Goal: Task Accomplishment & Management: Complete application form

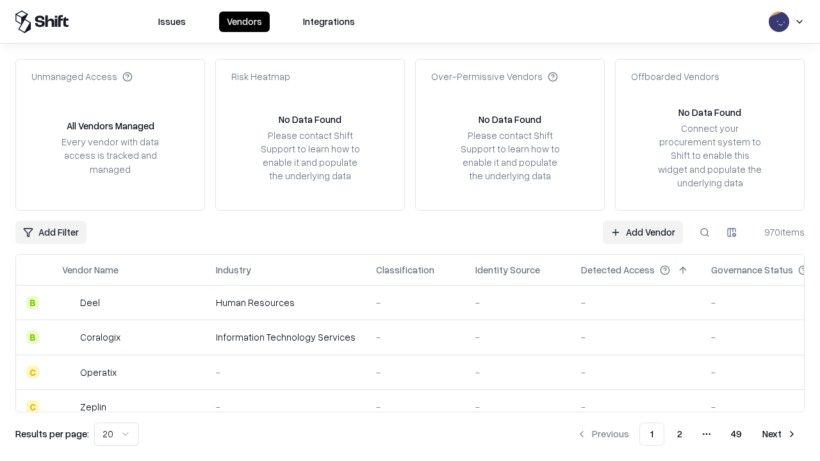
click at [642, 232] on link "Add Vendor" at bounding box center [642, 232] width 80 height 23
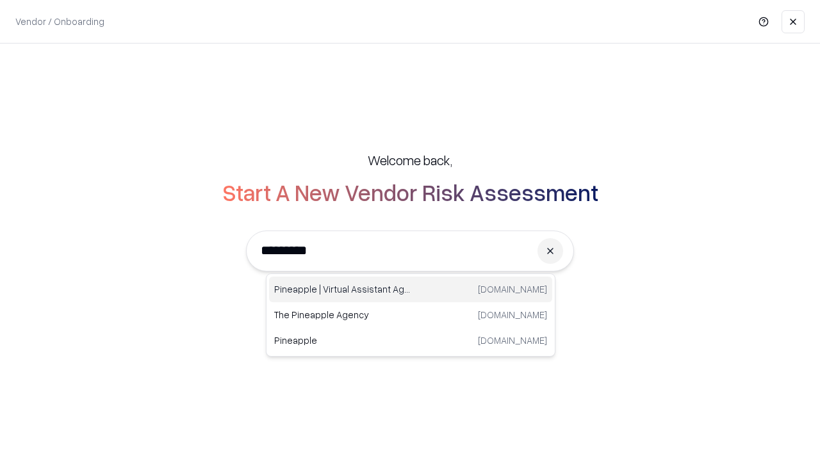
click at [410, 289] on div "Pineapple | Virtual Assistant Agency [DOMAIN_NAME]" at bounding box center [410, 290] width 283 height 26
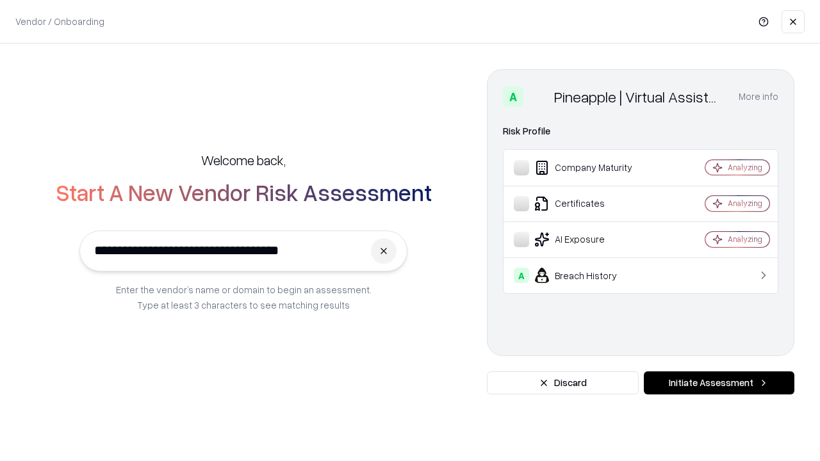
type input "**********"
click at [718, 383] on button "Initiate Assessment" at bounding box center [718, 382] width 150 height 23
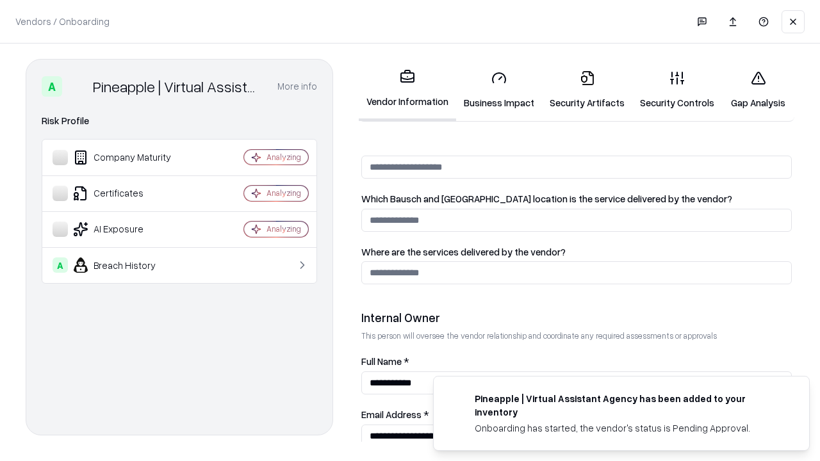
scroll to position [663, 0]
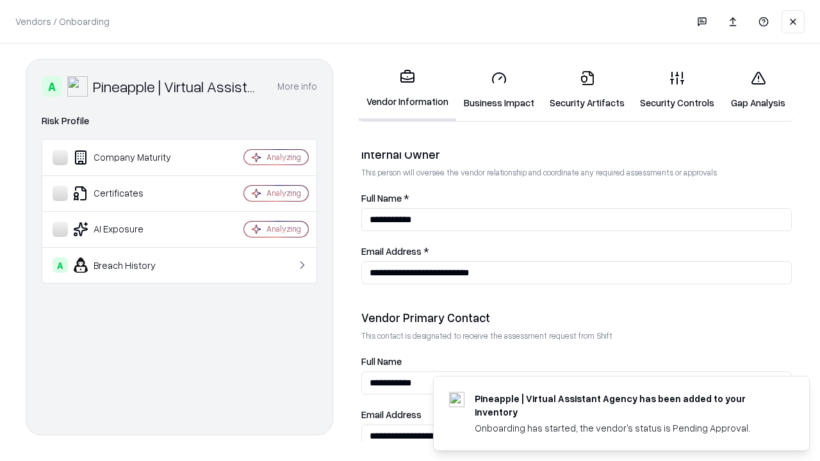
click at [499, 90] on link "Business Impact" at bounding box center [499, 90] width 86 height 60
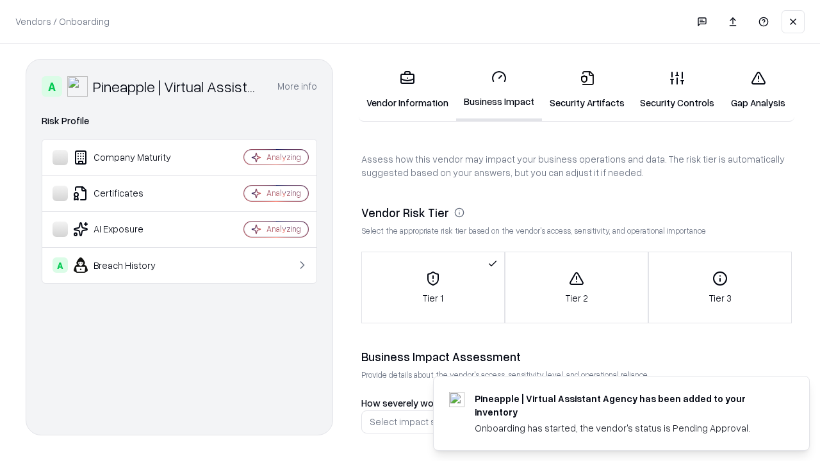
click at [586, 90] on link "Security Artifacts" at bounding box center [587, 90] width 90 height 60
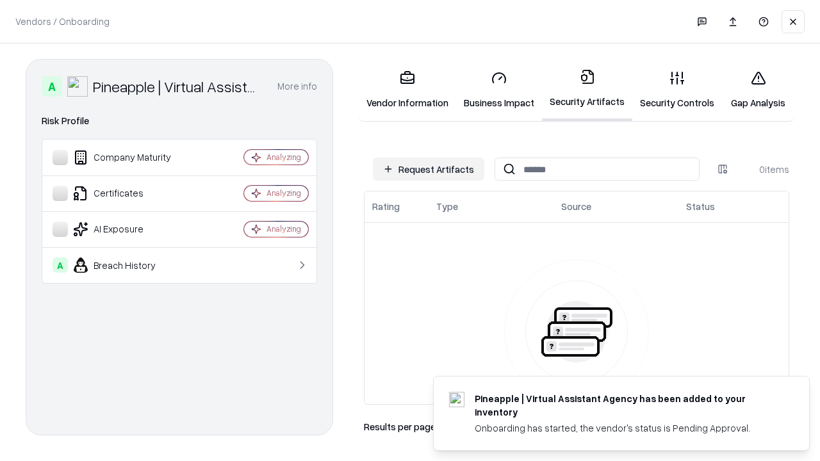
click at [428, 169] on button "Request Artifacts" at bounding box center [428, 169] width 111 height 23
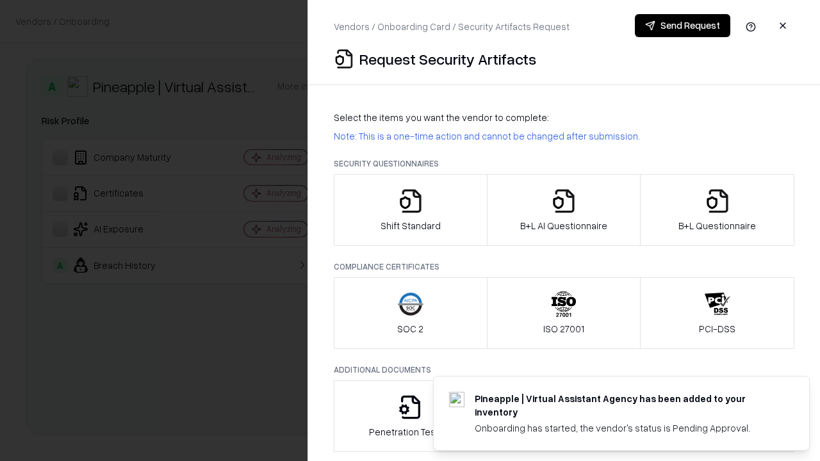
click at [410, 210] on icon "button" at bounding box center [411, 201] width 26 height 26
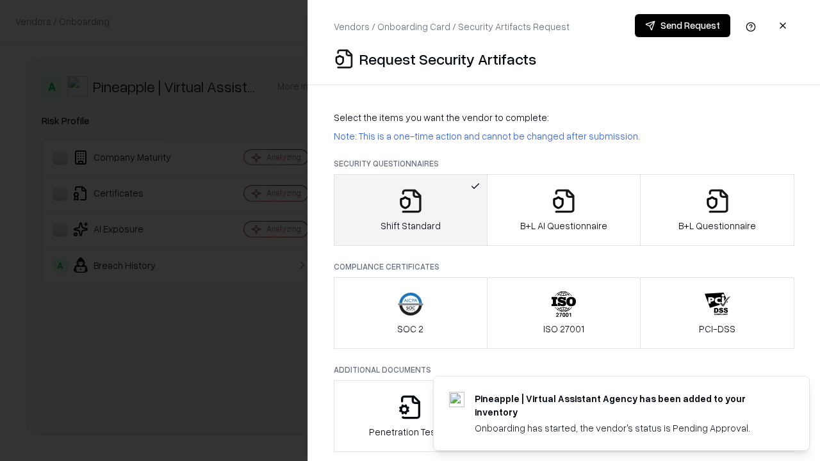
click at [682, 26] on button "Send Request" at bounding box center [682, 25] width 95 height 23
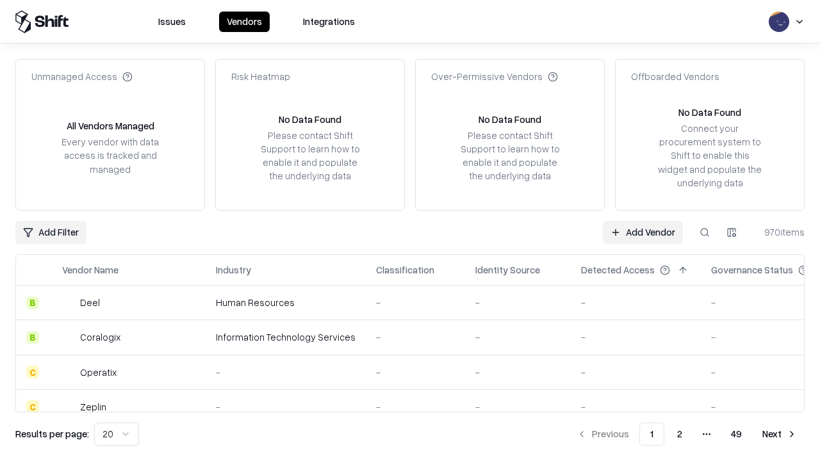
click at [704, 232] on button at bounding box center [704, 232] width 23 height 23
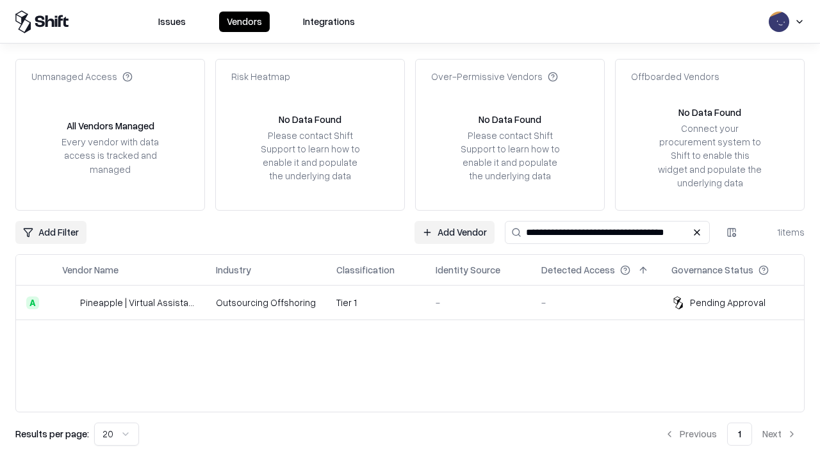
type input "**********"
click at [417, 302] on td "Tier 1" at bounding box center [375, 303] width 99 height 35
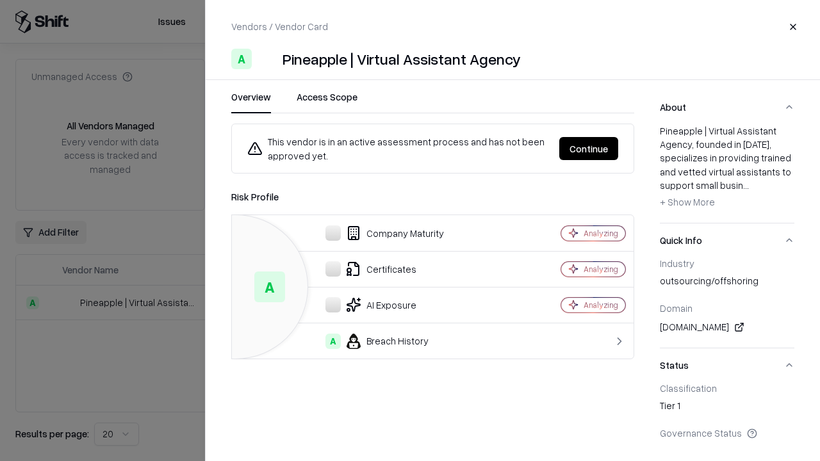
click at [588, 149] on button "Continue" at bounding box center [588, 148] width 59 height 23
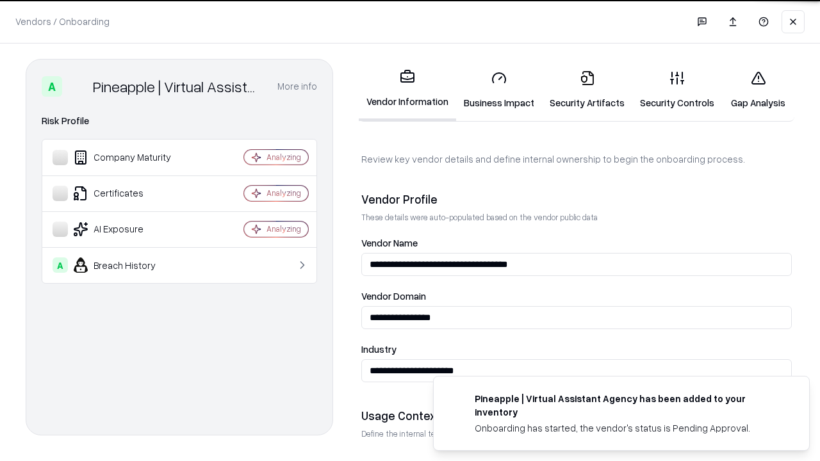
click at [586, 90] on link "Security Artifacts" at bounding box center [587, 90] width 90 height 60
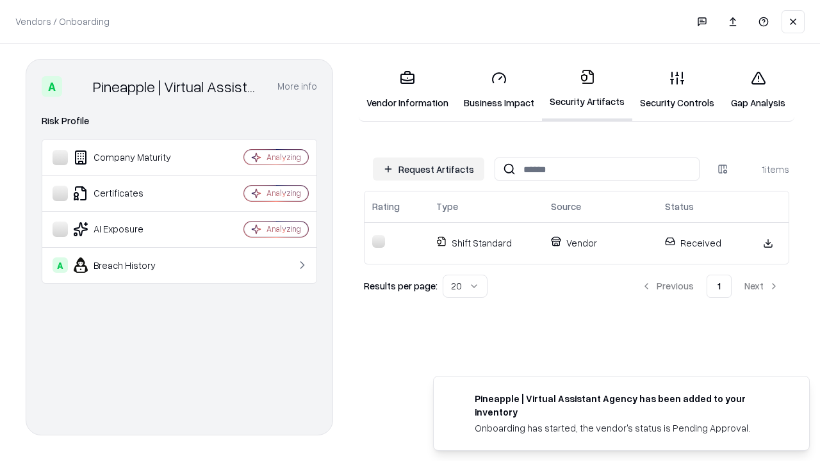
click at [677, 90] on link "Security Controls" at bounding box center [677, 90] width 90 height 60
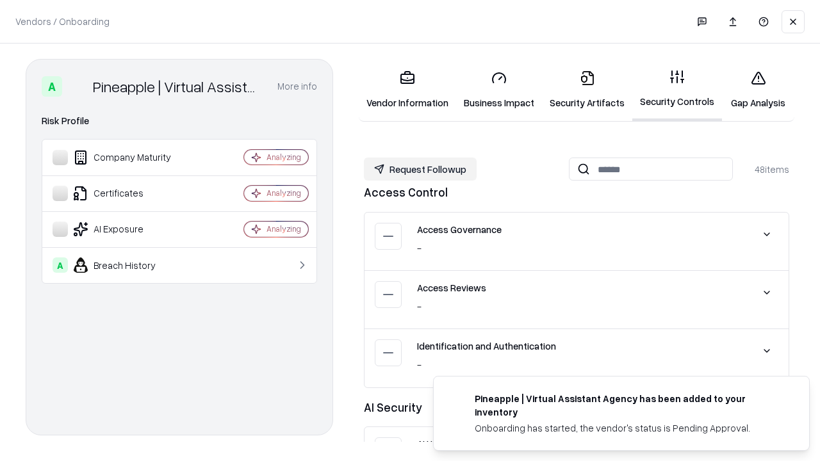
click at [420, 169] on button "Request Followup" at bounding box center [420, 169] width 113 height 23
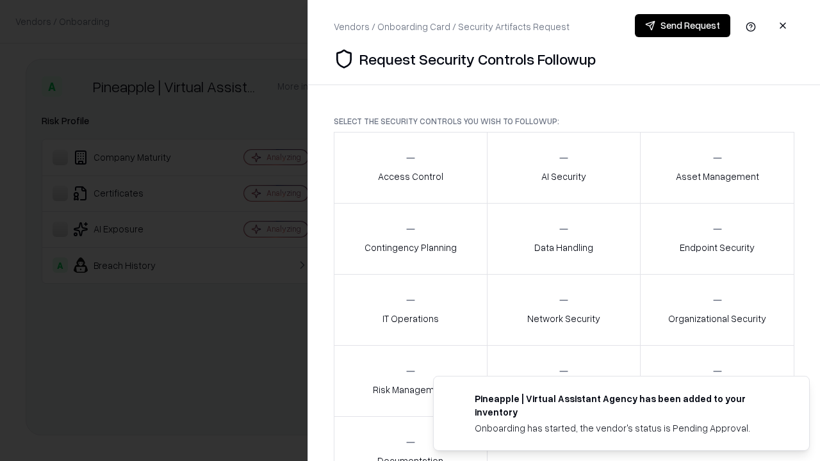
click at [410, 168] on div "Access Control" at bounding box center [410, 167] width 65 height 31
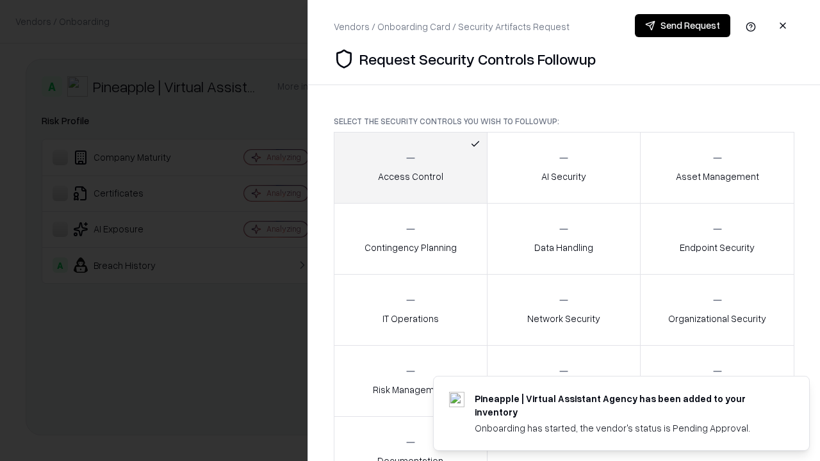
click at [682, 26] on button "Send Request" at bounding box center [682, 25] width 95 height 23
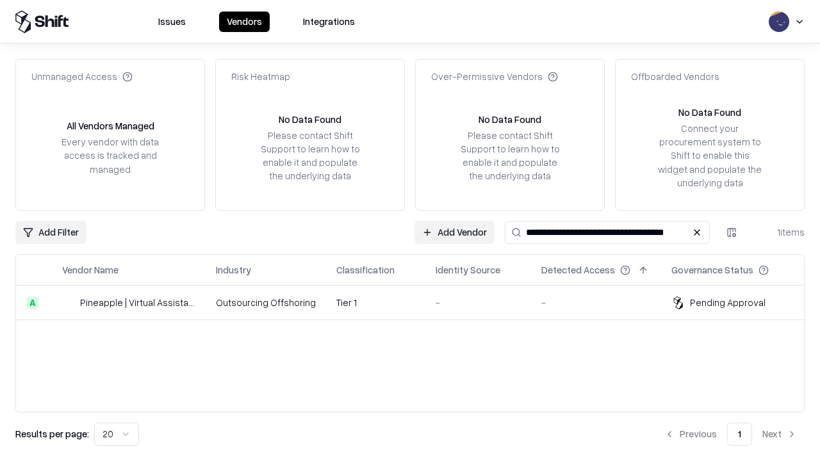
type input "**********"
click at [417, 302] on td "Tier 1" at bounding box center [375, 303] width 99 height 35
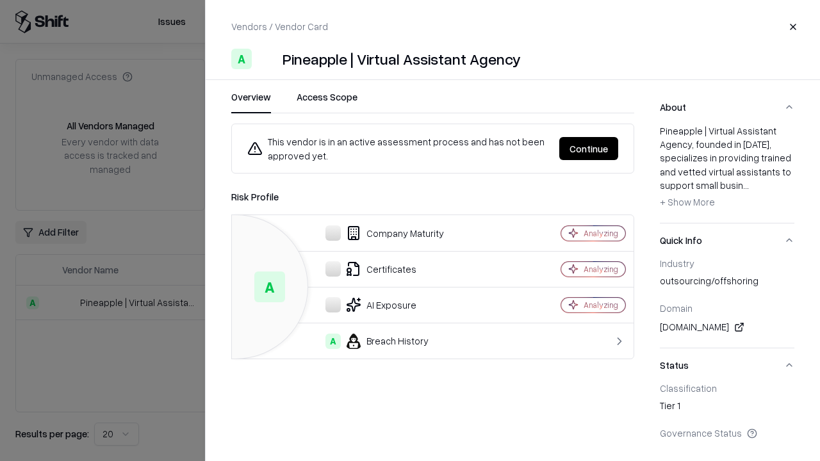
click at [588, 149] on button "Continue" at bounding box center [588, 148] width 59 height 23
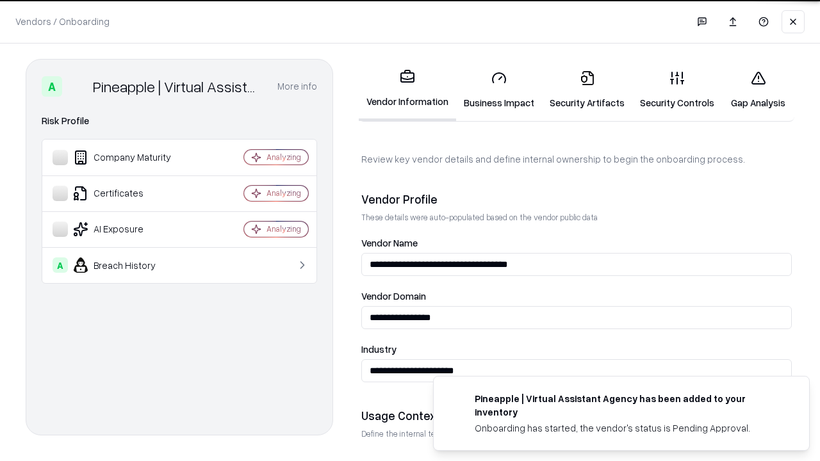
click at [757, 90] on link "Gap Analysis" at bounding box center [758, 90] width 72 height 60
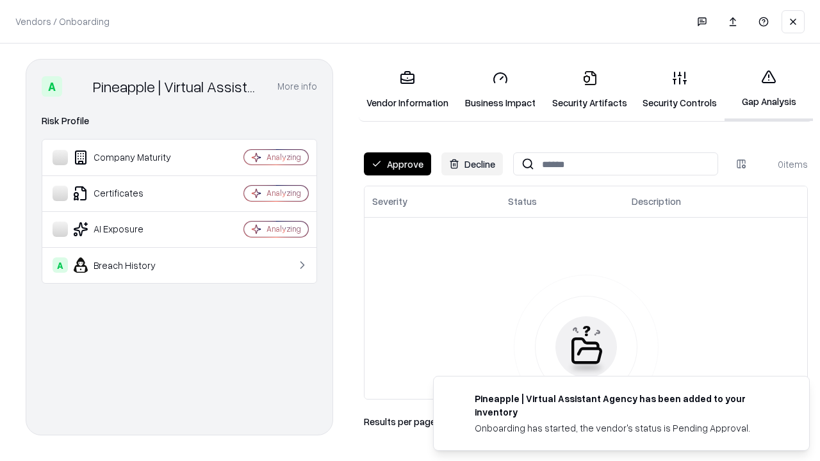
click at [397, 164] on button "Approve" at bounding box center [397, 163] width 67 height 23
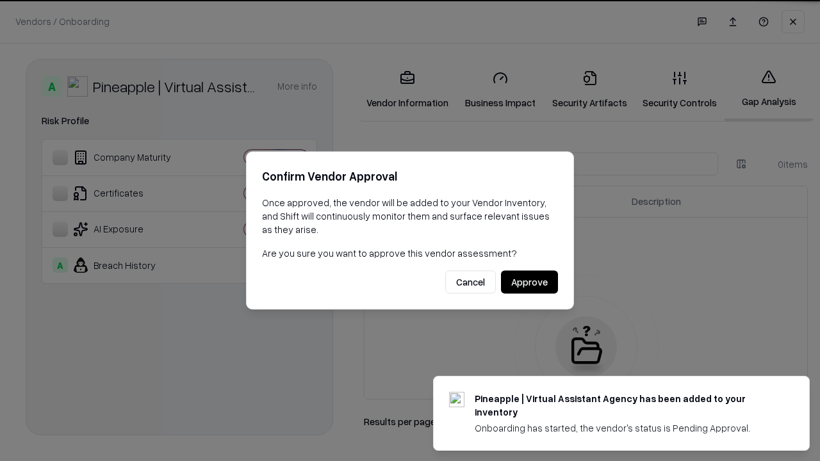
click at [529, 282] on button "Approve" at bounding box center [529, 282] width 57 height 23
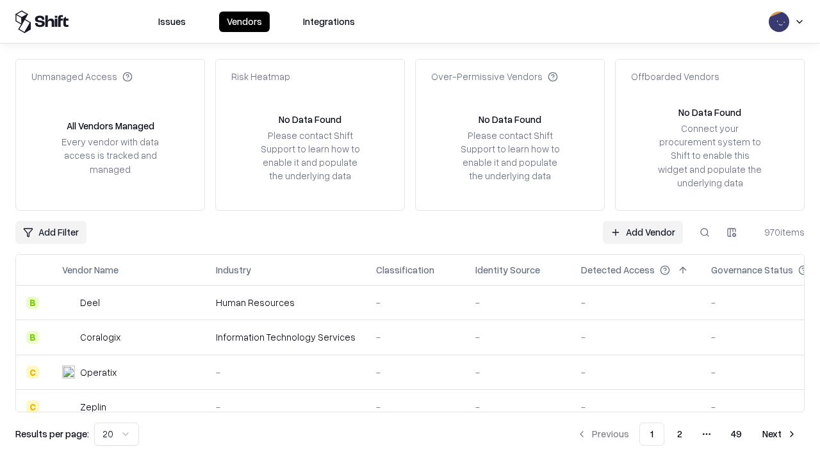
type input "**********"
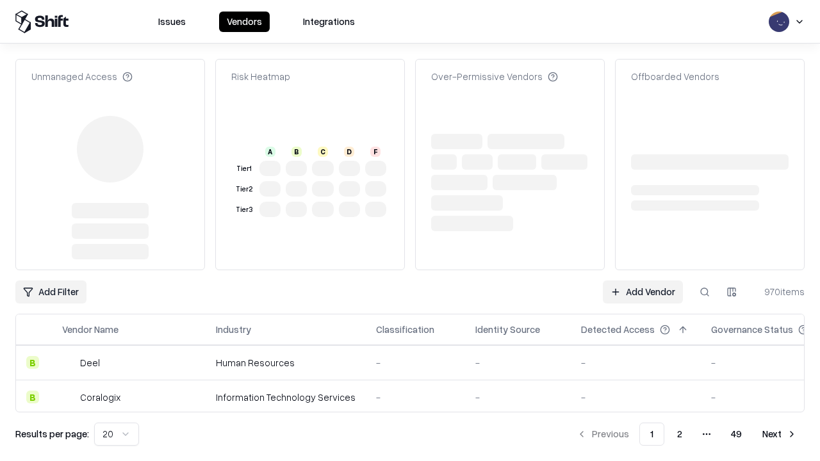
click at [642, 280] on link "Add Vendor" at bounding box center [642, 291] width 80 height 23
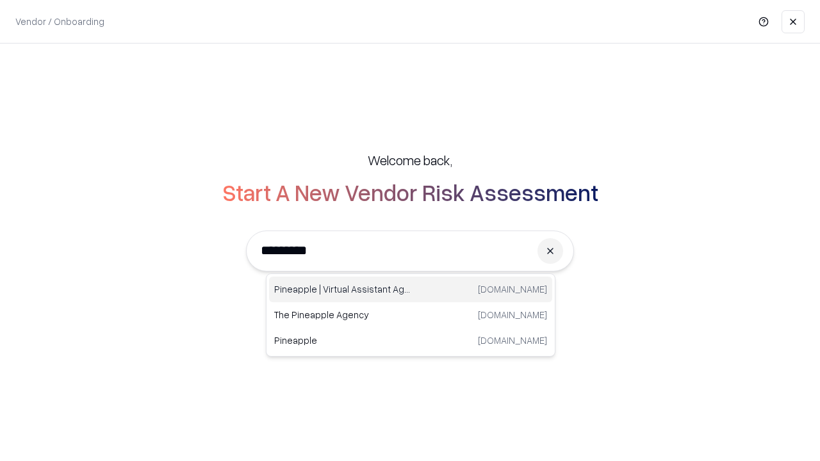
click at [410, 289] on div "Pineapple | Virtual Assistant Agency [DOMAIN_NAME]" at bounding box center [410, 290] width 283 height 26
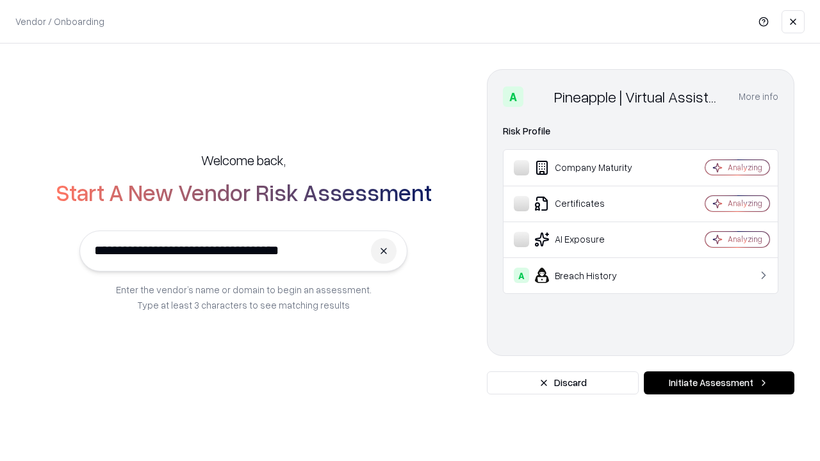
type input "**********"
click at [718, 383] on button "Initiate Assessment" at bounding box center [718, 382] width 150 height 23
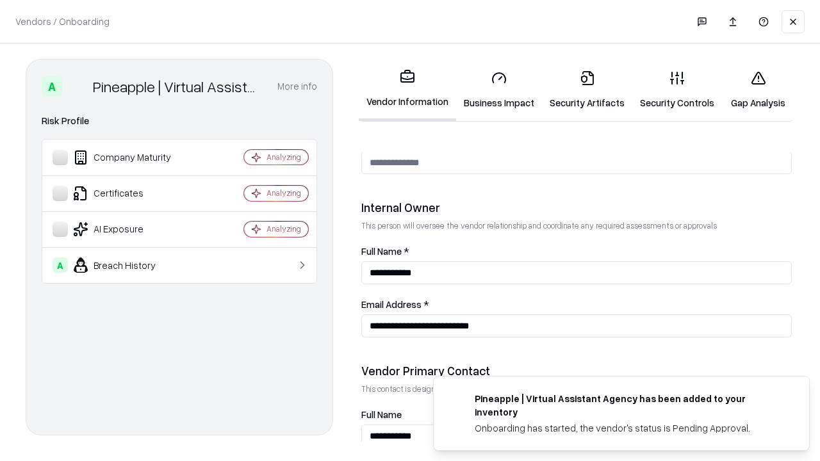
scroll to position [663, 0]
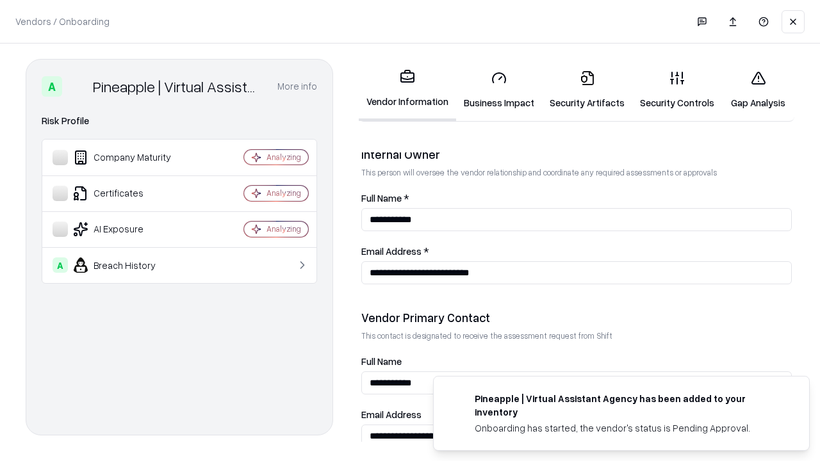
click at [757, 90] on link "Gap Analysis" at bounding box center [758, 90] width 72 height 60
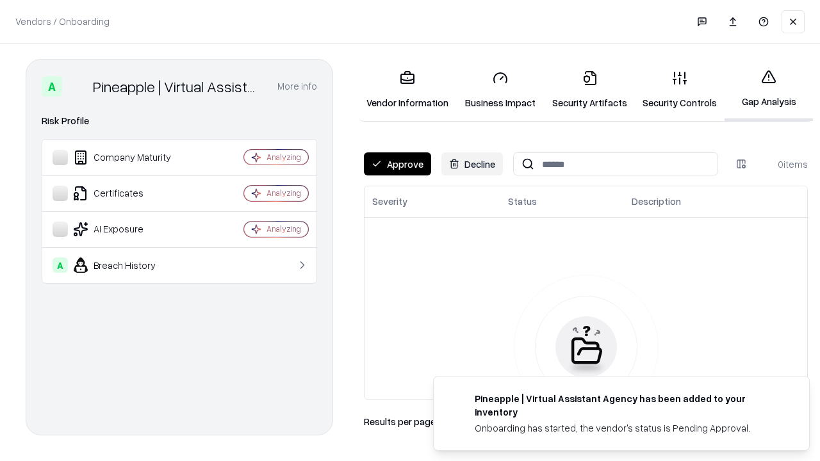
click at [397, 164] on button "Approve" at bounding box center [397, 163] width 67 height 23
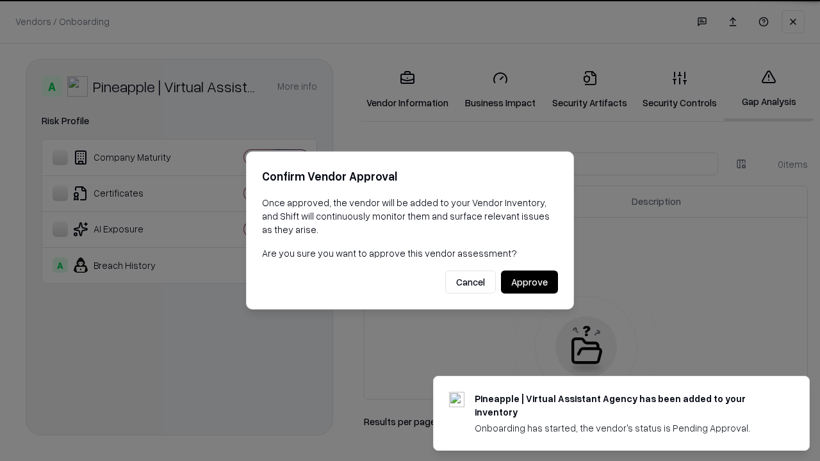
click at [529, 282] on button "Approve" at bounding box center [529, 282] width 57 height 23
